Goal: Information Seeking & Learning: Learn about a topic

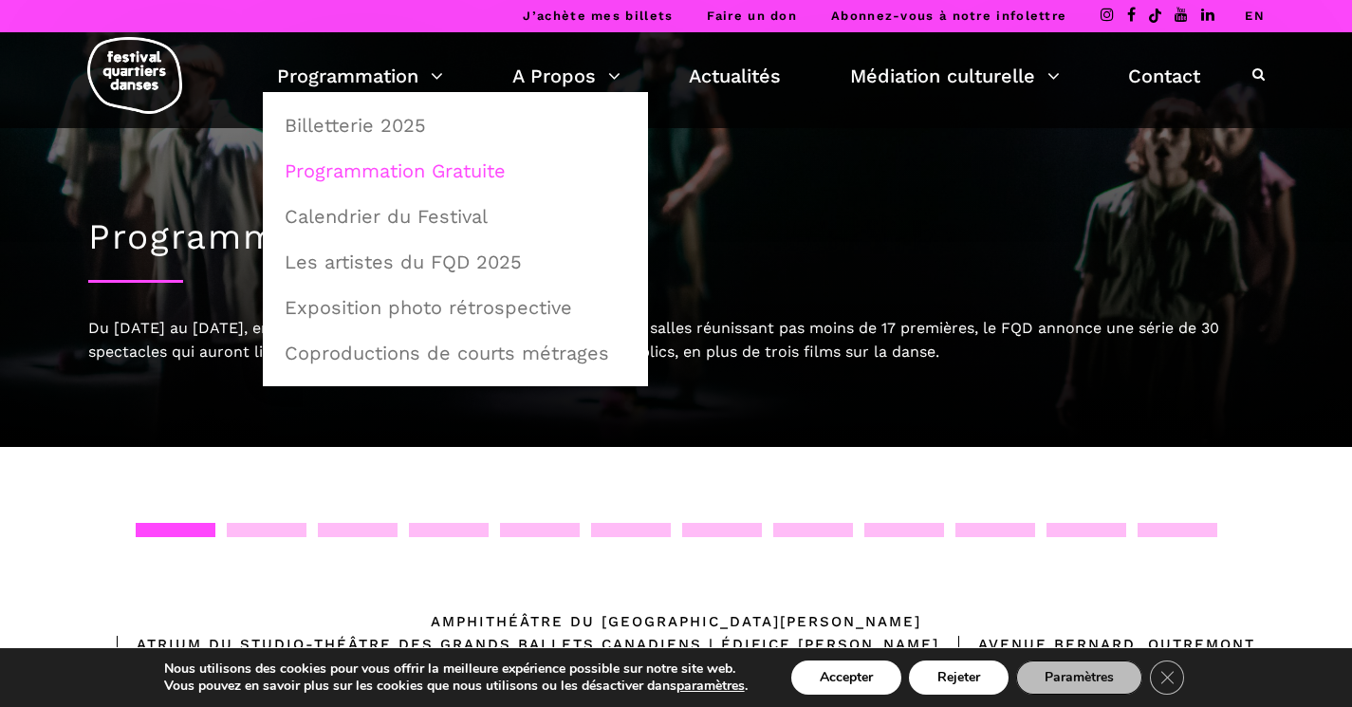
click at [400, 171] on link "Programmation Gratuite" at bounding box center [455, 171] width 364 height 44
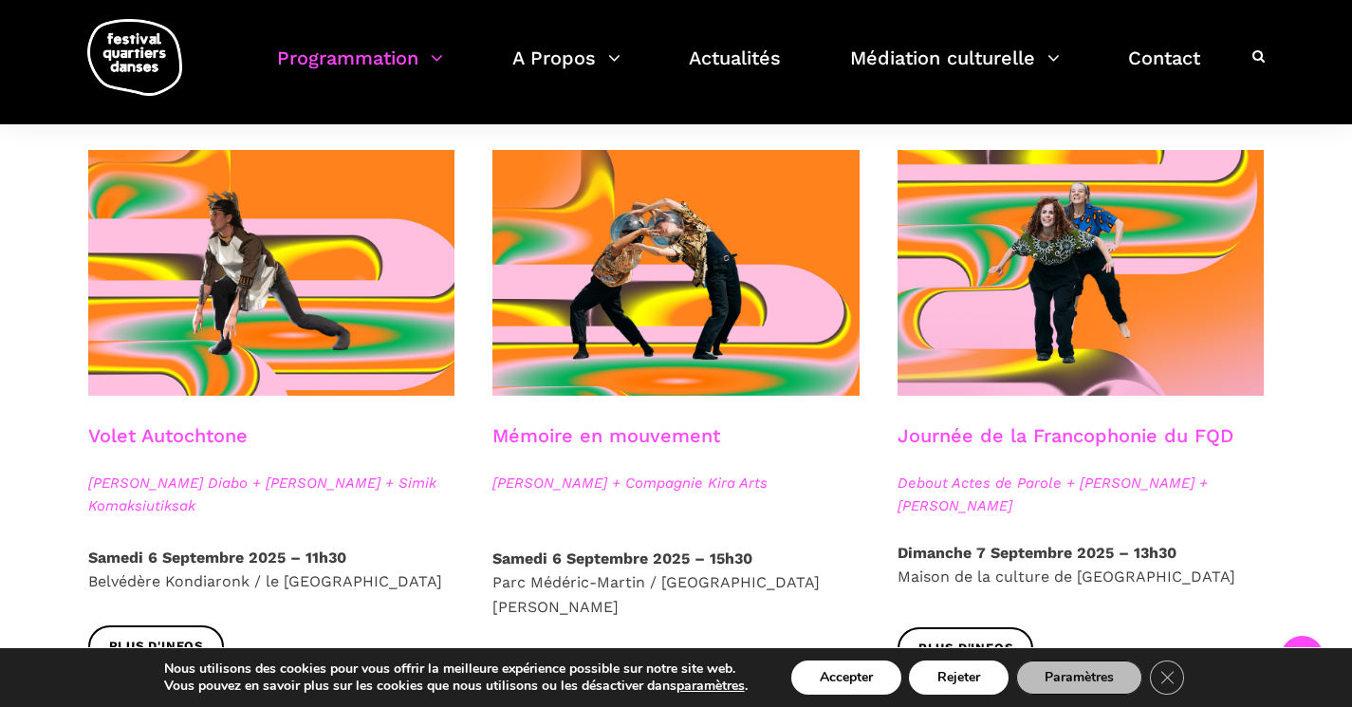
scroll to position [1001, 0]
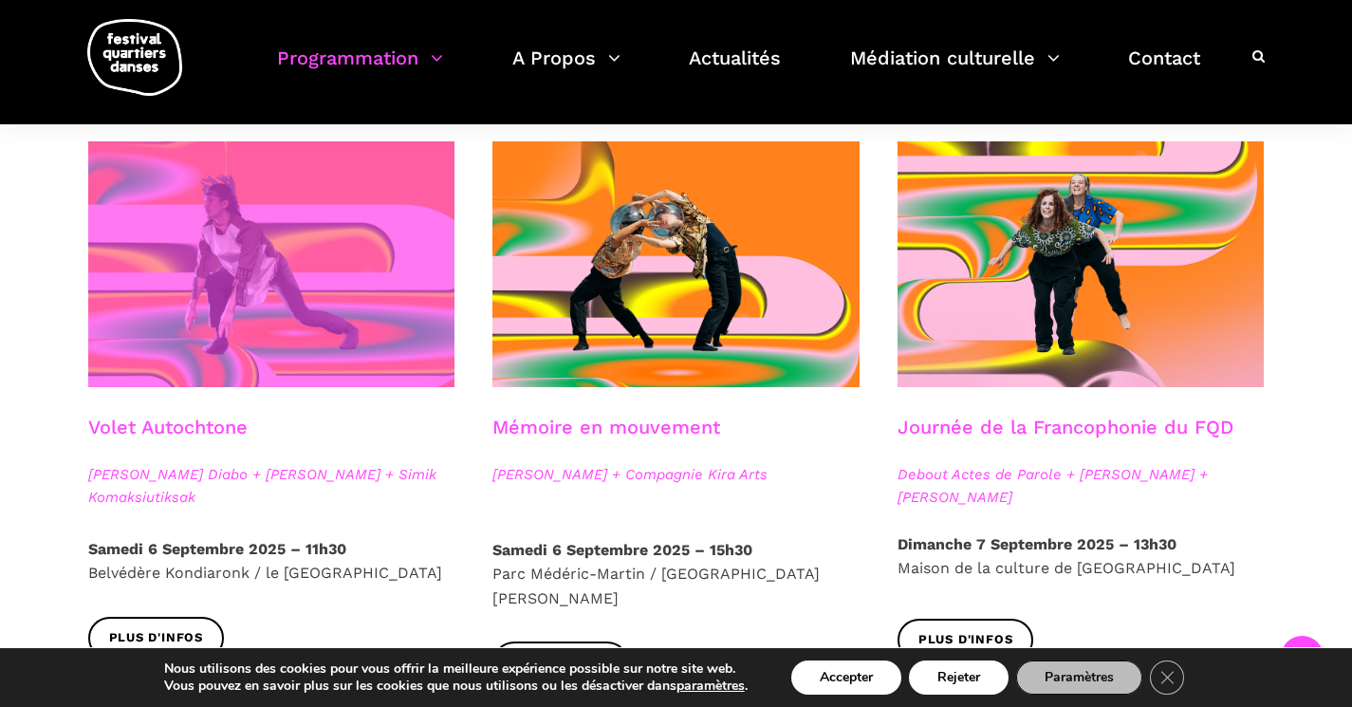
click at [227, 278] on span at bounding box center [271, 264] width 367 height 246
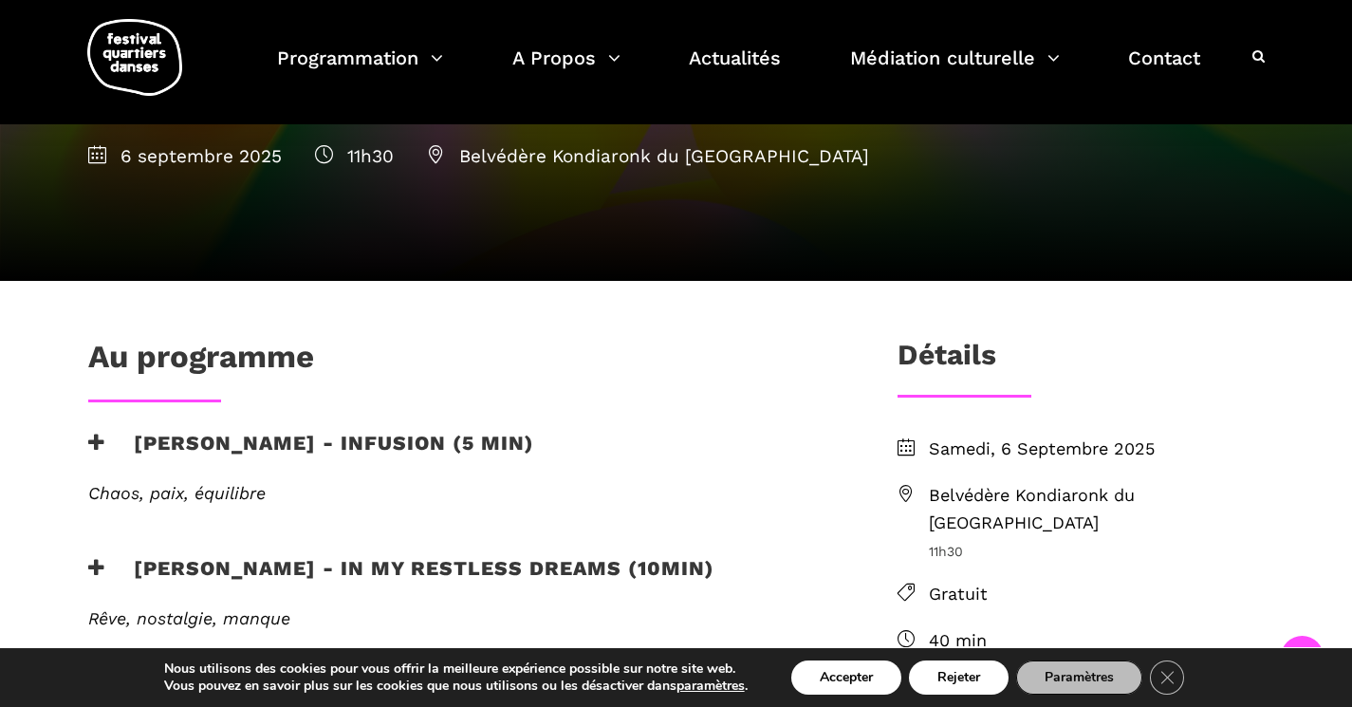
scroll to position [326, 0]
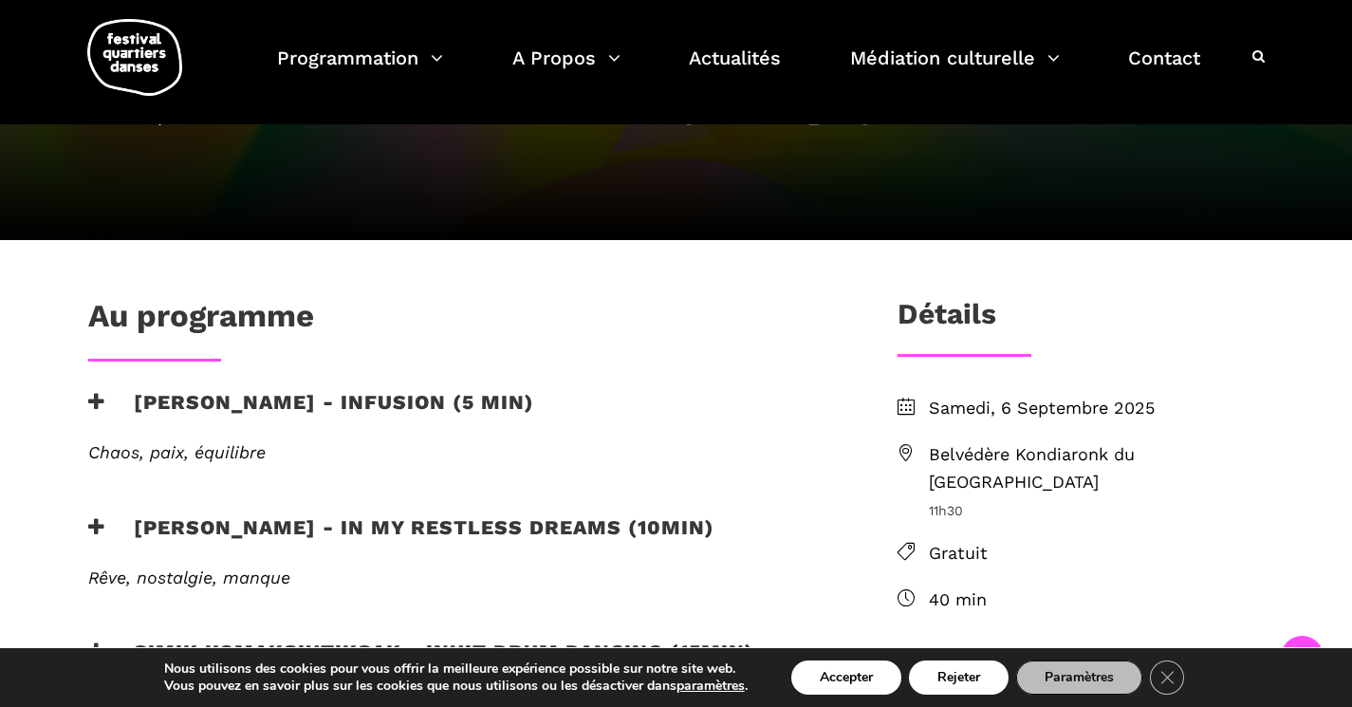
click at [228, 398] on h3 "[PERSON_NAME] - Infusion (5 min)" at bounding box center [311, 413] width 446 height 47
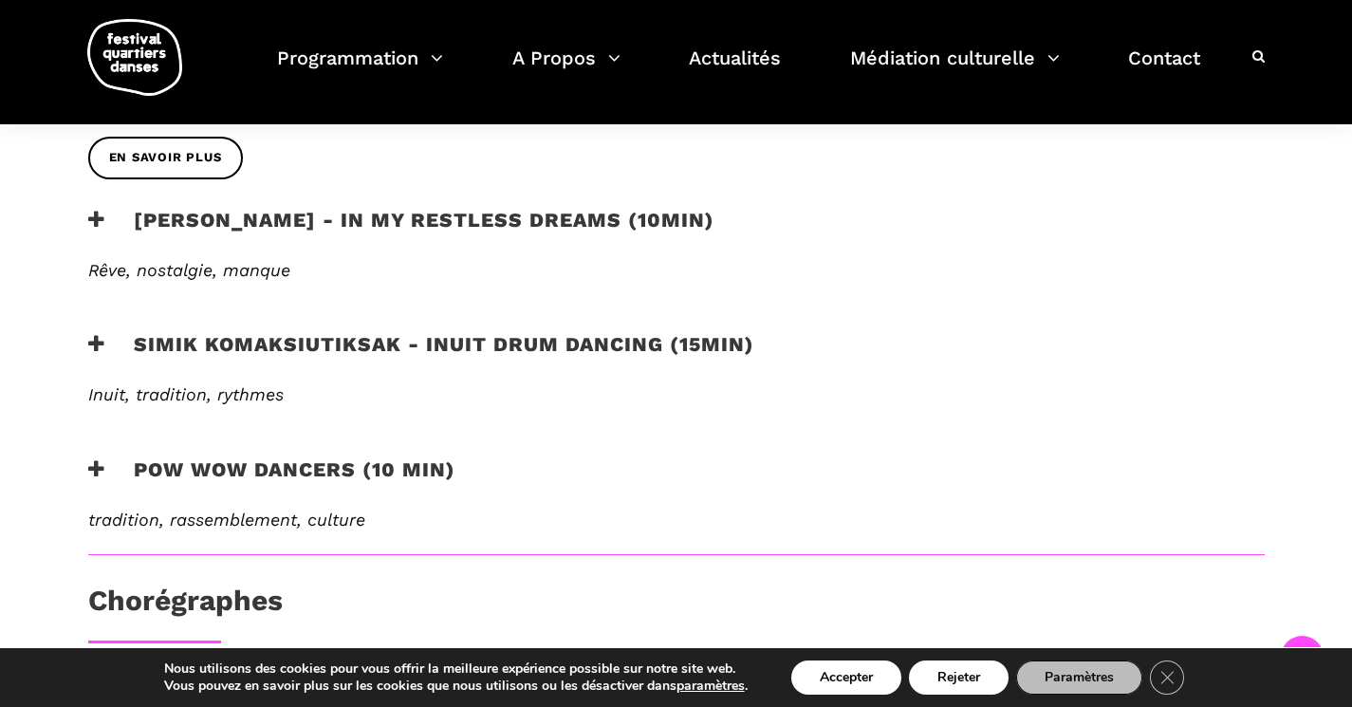
scroll to position [823, 0]
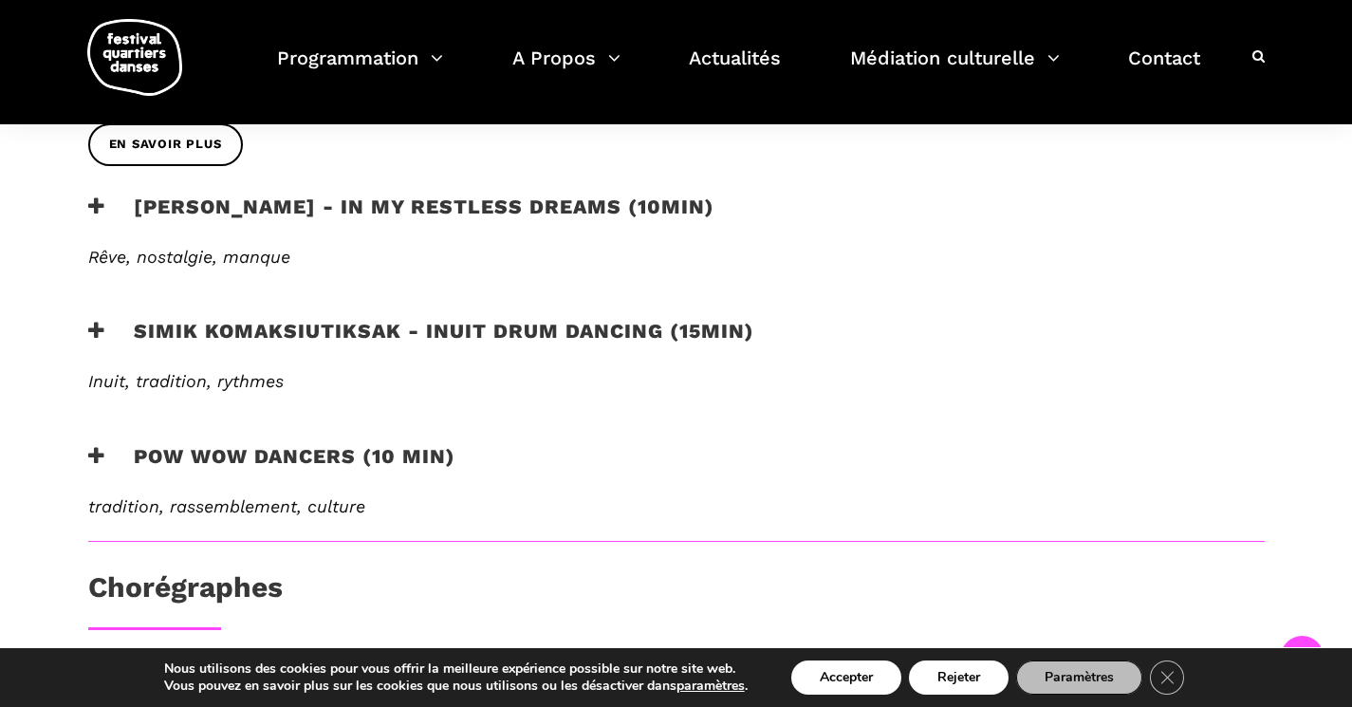
click at [243, 334] on h3 "Simik Komaksiutiksak - Inuit Drum Dancing (15min)" at bounding box center [421, 342] width 666 height 47
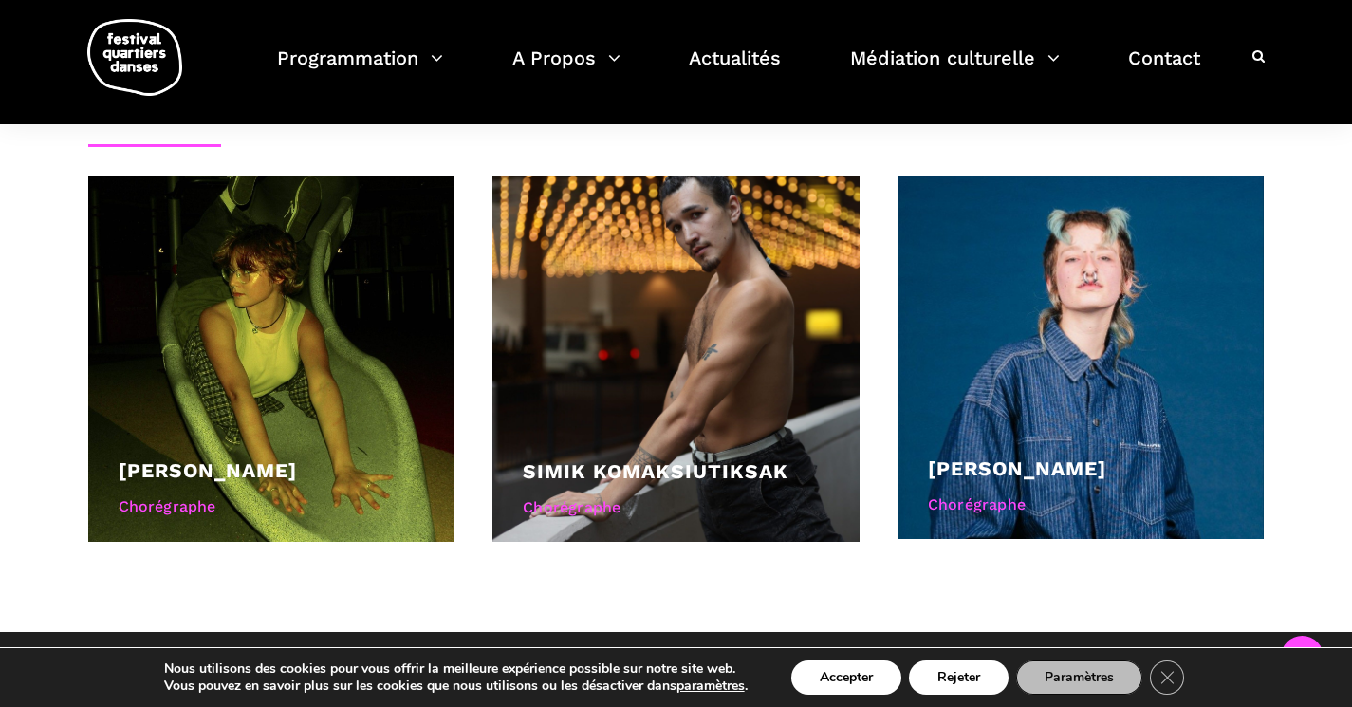
scroll to position [1473, 0]
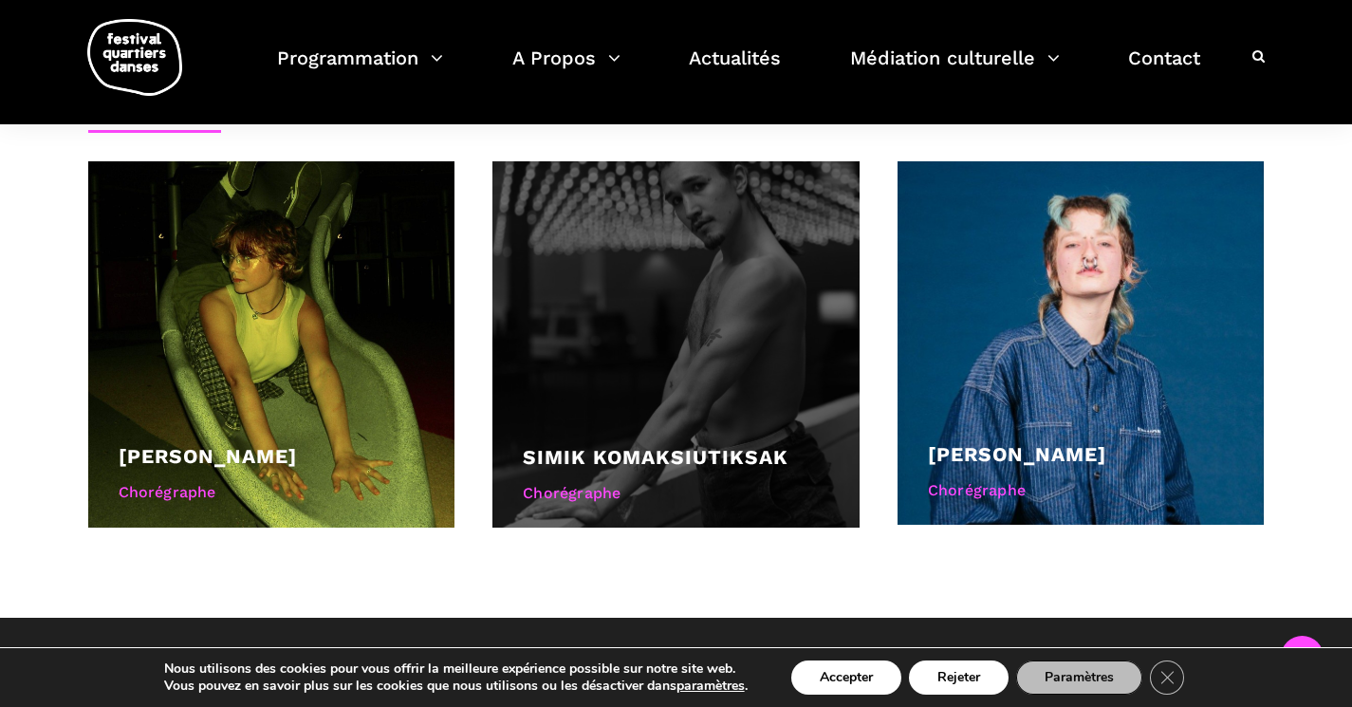
click at [694, 323] on div at bounding box center [675, 344] width 367 height 367
click at [671, 355] on div at bounding box center [675, 344] width 367 height 367
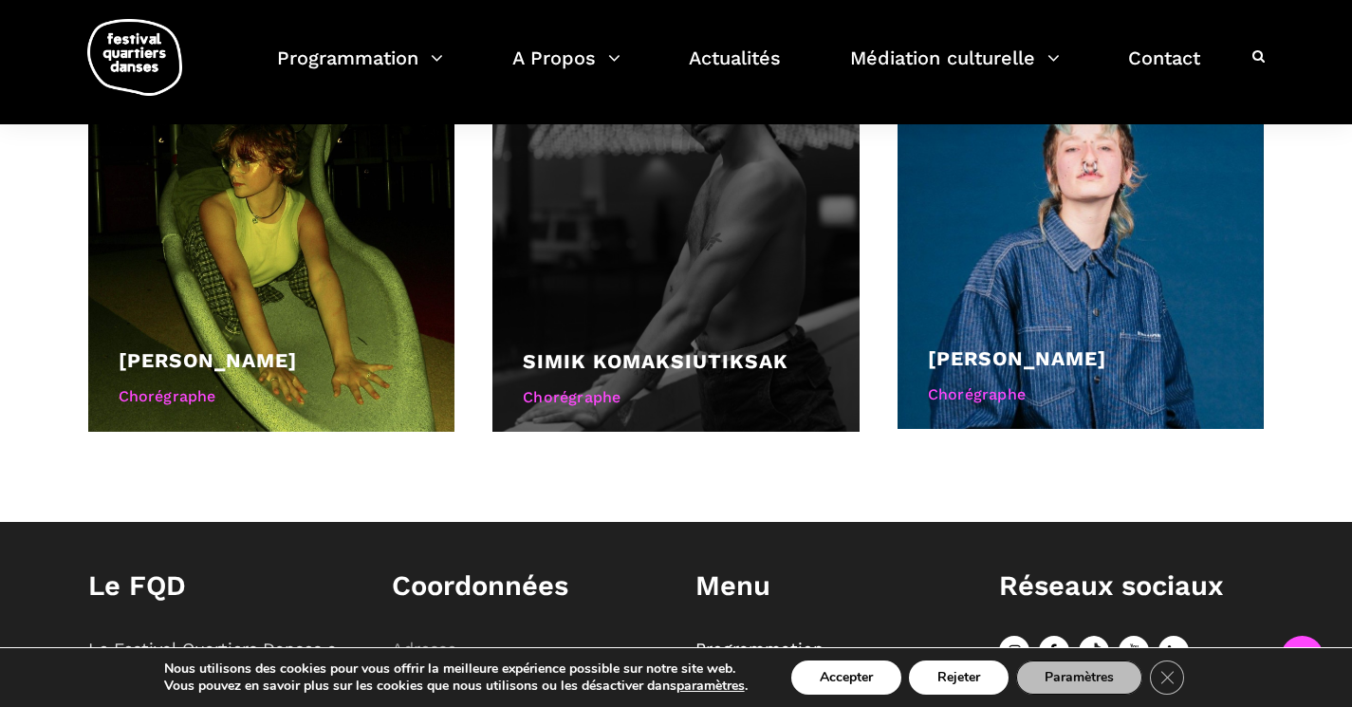
scroll to position [1578, 0]
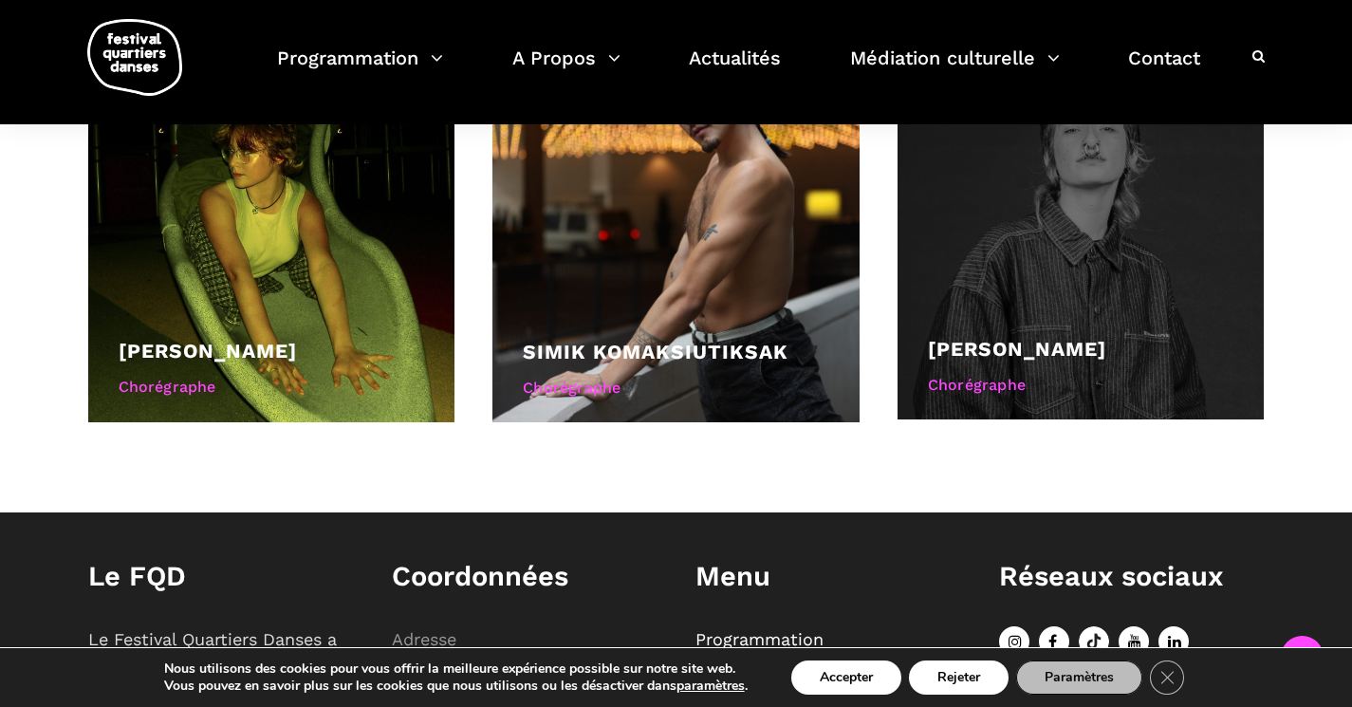
click at [980, 309] on div at bounding box center [1081, 238] width 367 height 364
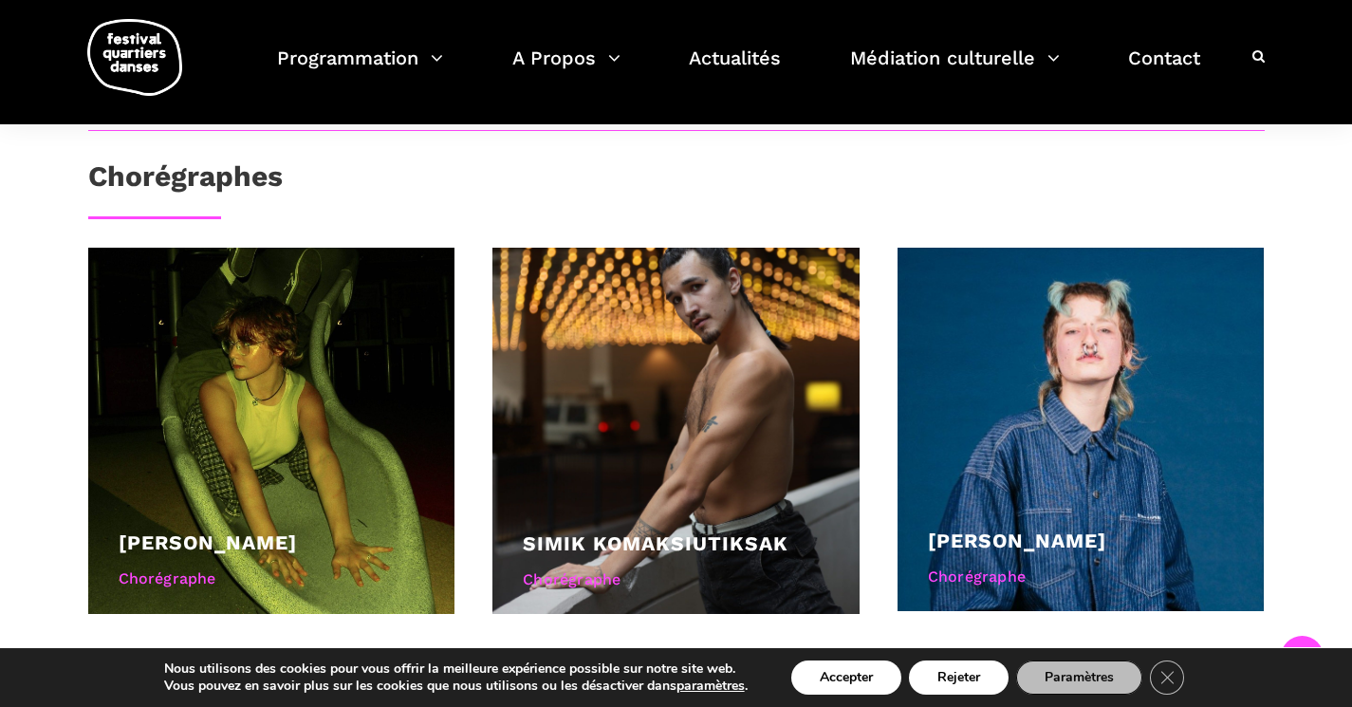
scroll to position [1394, 0]
